Goal: Obtain resource: Download file/media

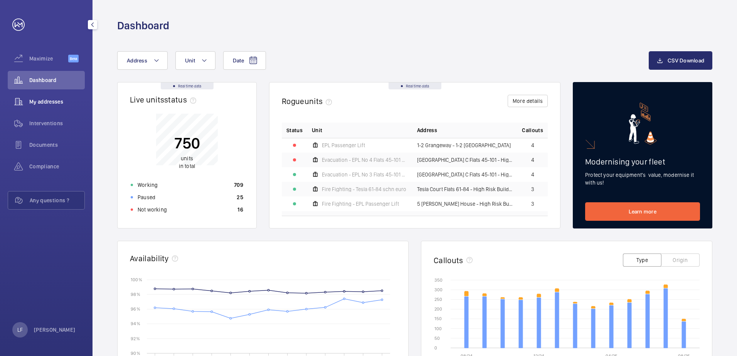
click at [49, 95] on div "My addresses" at bounding box center [46, 102] width 77 height 19
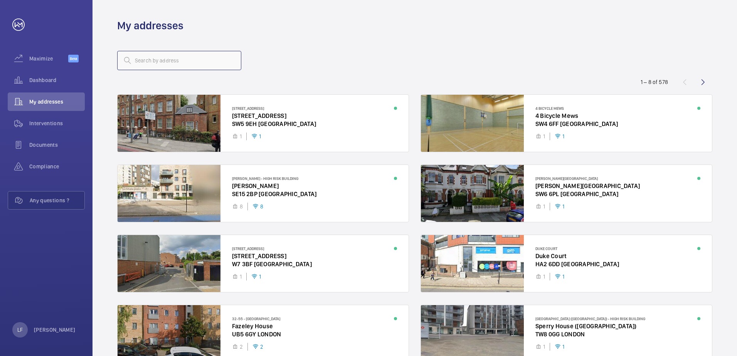
click at [168, 63] on input "text" at bounding box center [179, 60] width 124 height 19
type input "1"
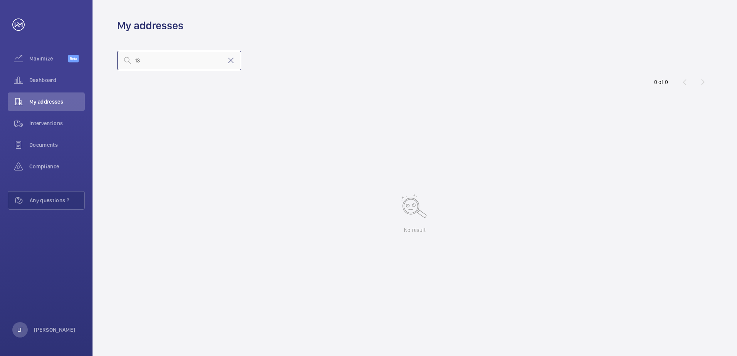
type input "1"
type input "c"
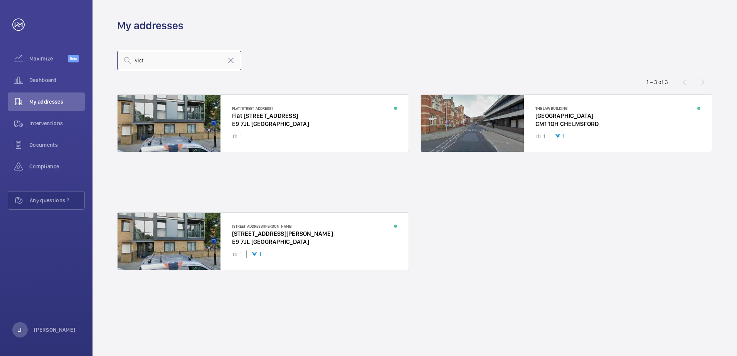
click at [153, 63] on input "vict" at bounding box center [179, 60] width 124 height 19
drag, startPoint x: 157, startPoint y: 61, endPoint x: 121, endPoint y: 61, distance: 35.5
click at [121, 61] on input "vict" at bounding box center [179, 60] width 124 height 19
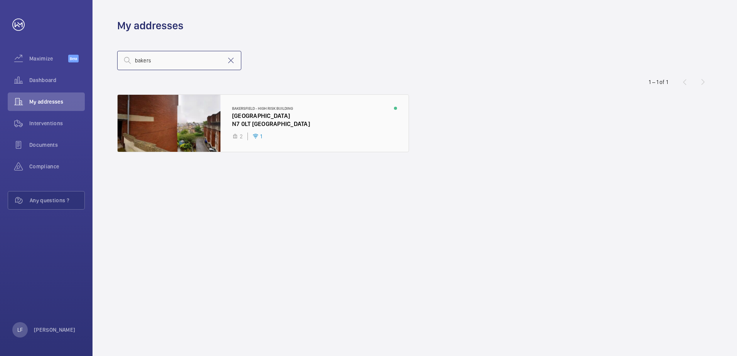
type input "bakers"
click at [252, 123] on div at bounding box center [263, 123] width 291 height 57
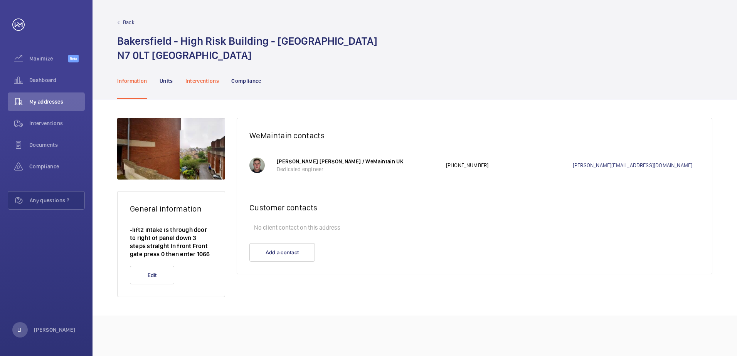
click at [208, 81] on p "Interventions" at bounding box center [202, 81] width 34 height 8
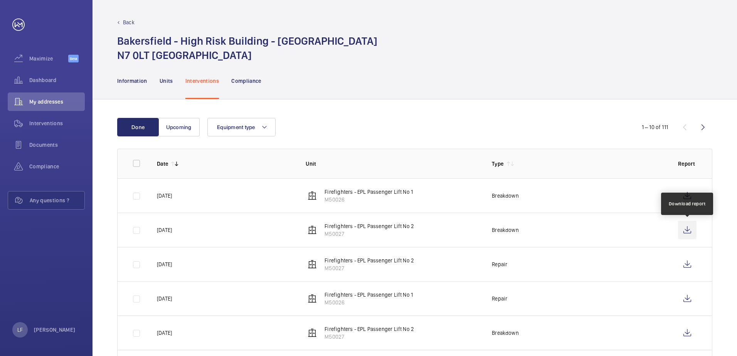
click at [687, 231] on wm-front-icon-button at bounding box center [687, 230] width 19 height 19
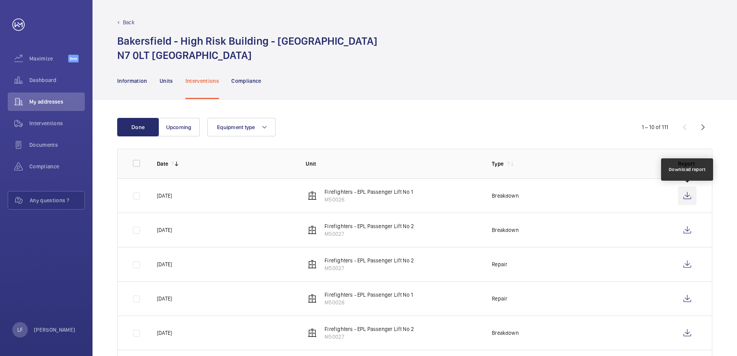
click at [693, 194] on wm-front-icon-button at bounding box center [687, 196] width 19 height 19
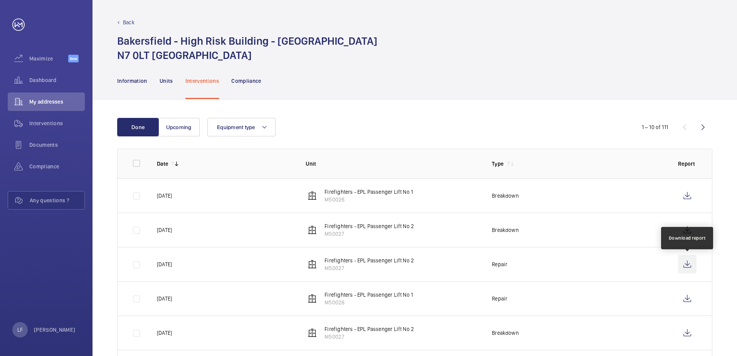
click at [682, 263] on wm-front-icon-button at bounding box center [687, 264] width 19 height 19
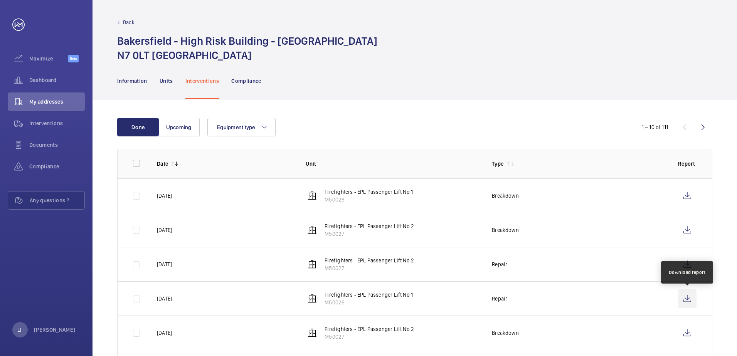
click at [685, 302] on wm-front-icon-button at bounding box center [687, 299] width 19 height 19
drag, startPoint x: 389, startPoint y: 67, endPoint x: 521, endPoint y: 71, distance: 132.3
click at [394, 69] on div "Information Units Interventions Compliance" at bounding box center [414, 80] width 595 height 37
click at [50, 106] on div "My addresses" at bounding box center [46, 102] width 77 height 19
click at [48, 83] on span "Dashboard" at bounding box center [57, 80] width 56 height 8
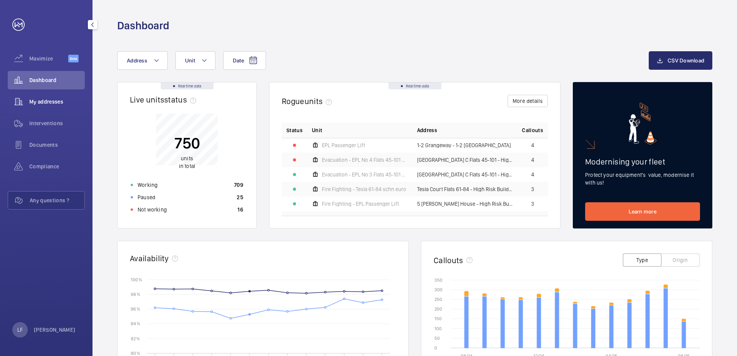
click at [49, 103] on span "My addresses" at bounding box center [57, 102] width 56 height 8
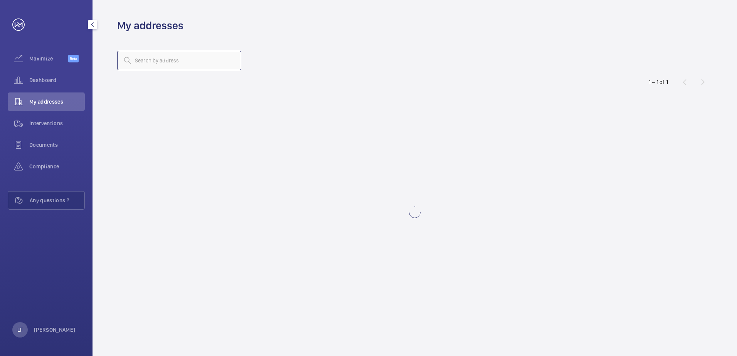
click at [160, 62] on input "text" at bounding box center [179, 60] width 124 height 19
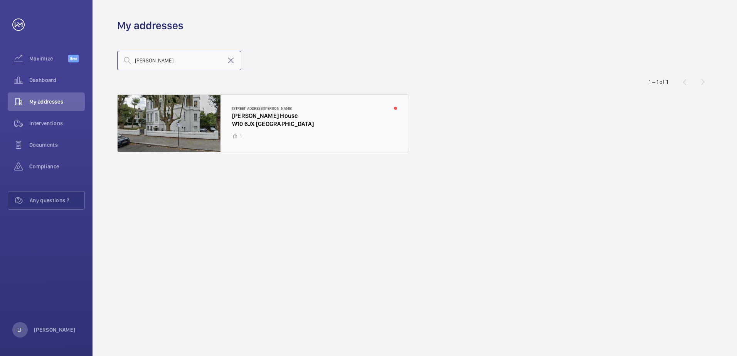
type input "[PERSON_NAME]"
click at [261, 126] on div at bounding box center [263, 123] width 291 height 57
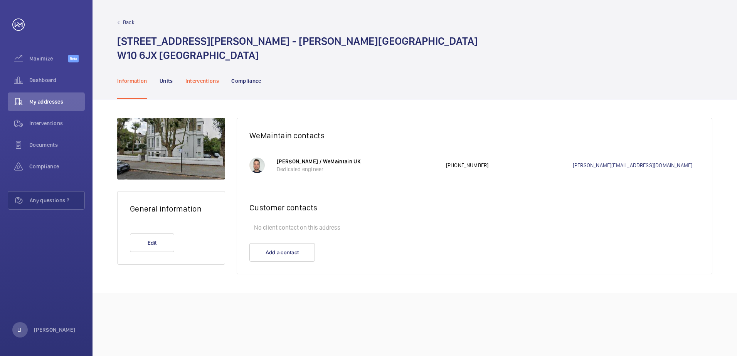
click at [197, 83] on p "Interventions" at bounding box center [202, 81] width 34 height 8
click at [52, 98] on span "My addresses" at bounding box center [57, 102] width 56 height 8
click at [41, 75] on div "Dashboard" at bounding box center [46, 80] width 77 height 19
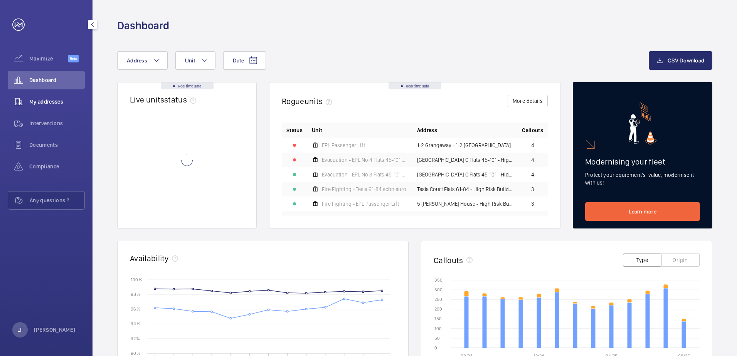
click at [44, 100] on span "My addresses" at bounding box center [57, 102] width 56 height 8
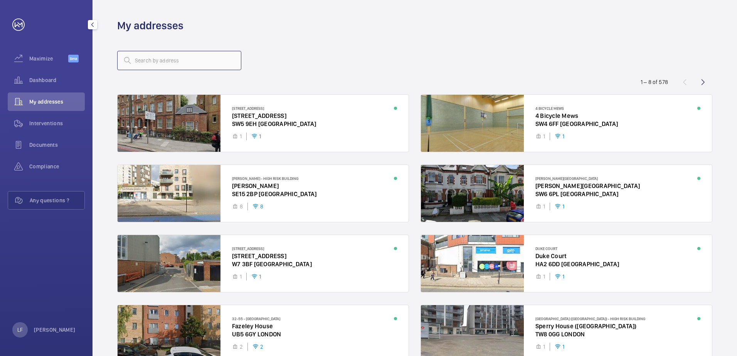
click at [141, 64] on input "text" at bounding box center [179, 60] width 124 height 19
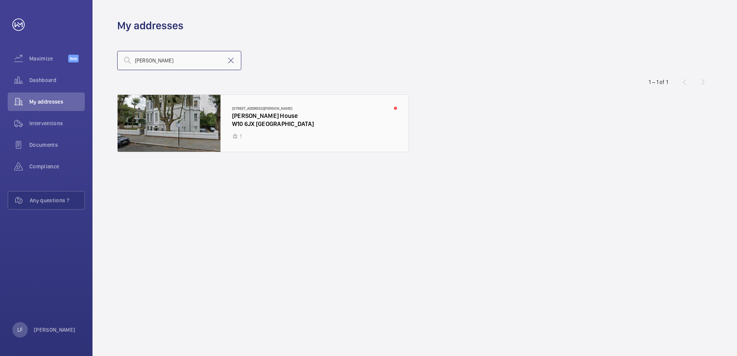
type input "[PERSON_NAME]"
click at [235, 120] on div at bounding box center [263, 123] width 291 height 57
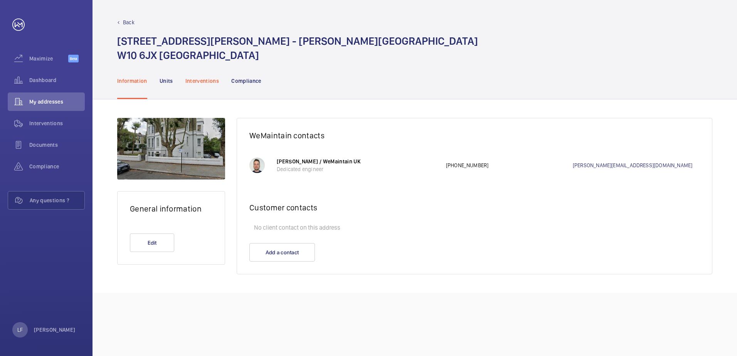
click at [203, 82] on p "Interventions" at bounding box center [202, 81] width 34 height 8
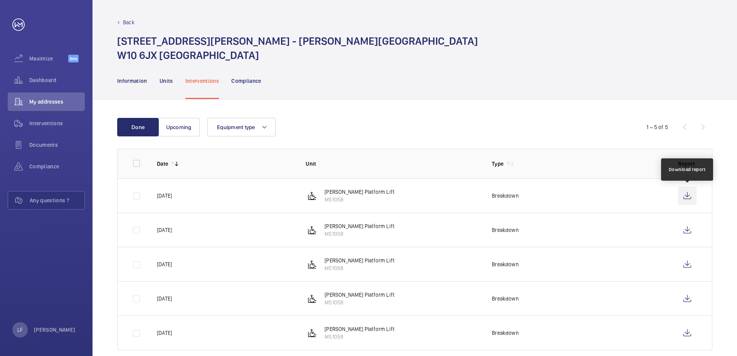
click at [689, 199] on wm-front-icon-button at bounding box center [687, 196] width 19 height 19
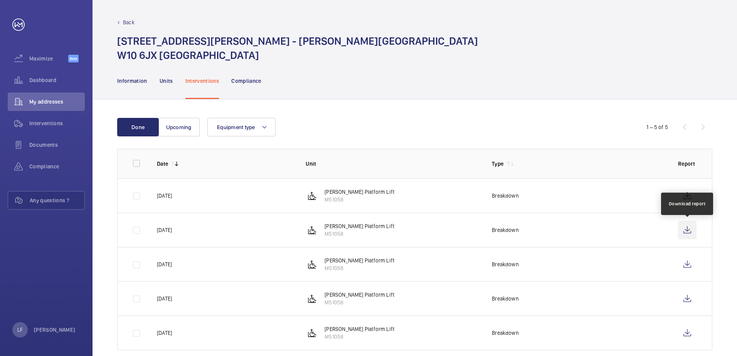
click at [682, 230] on wm-front-icon-button at bounding box center [687, 230] width 19 height 19
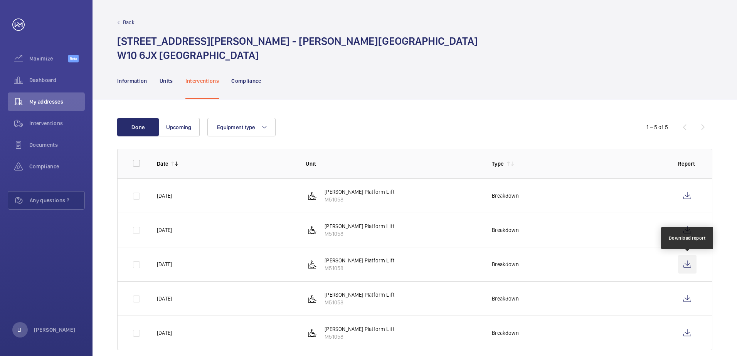
click at [689, 267] on wm-front-icon-button at bounding box center [687, 264] width 19 height 19
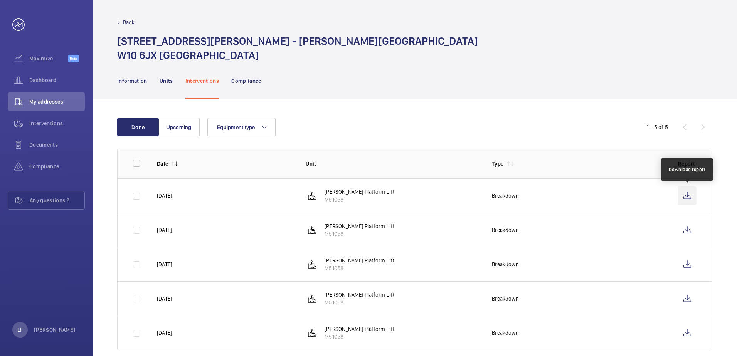
click at [687, 199] on wm-front-icon-button at bounding box center [687, 196] width 19 height 19
